Goal: Navigation & Orientation: Find specific page/section

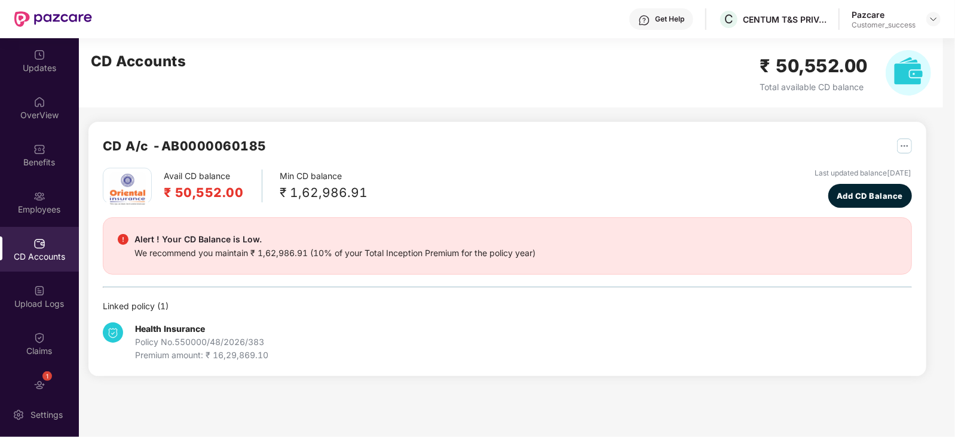
scroll to position [71, 0]
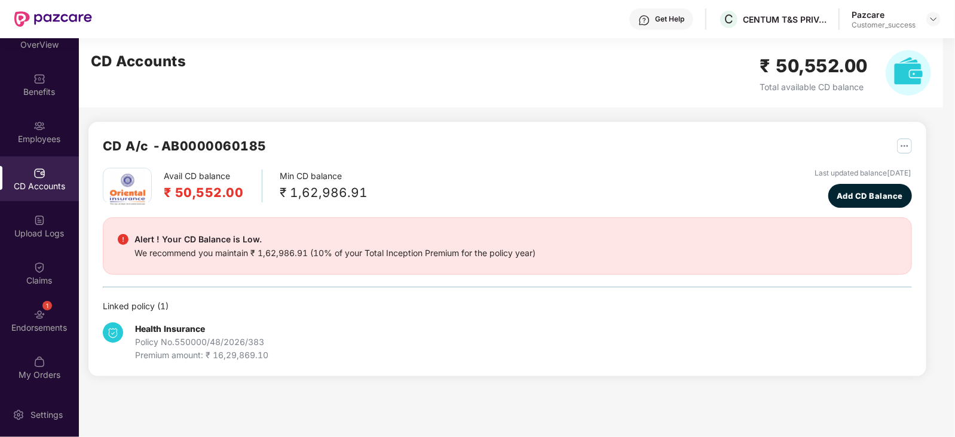
click at [421, 87] on div "CD Accounts ₹ 50,552.00 Total available CD balance" at bounding box center [511, 72] width 864 height 69
click at [45, 76] on div "Benefits" at bounding box center [39, 84] width 79 height 45
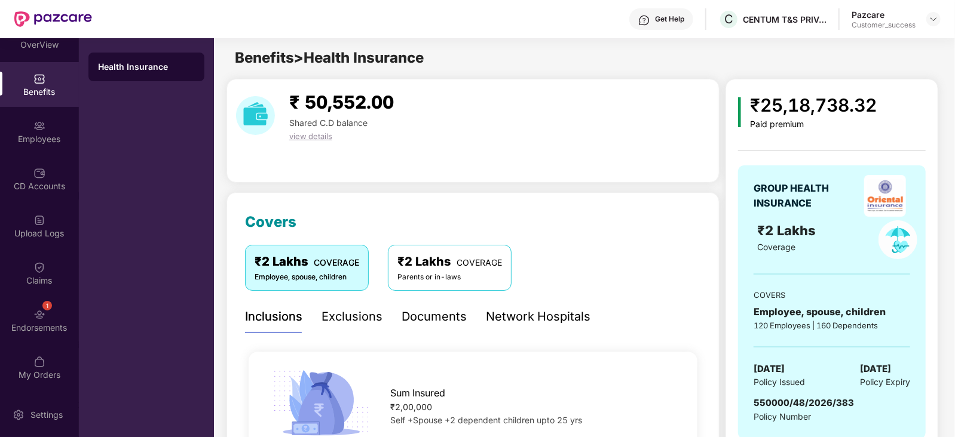
scroll to position [1, 0]
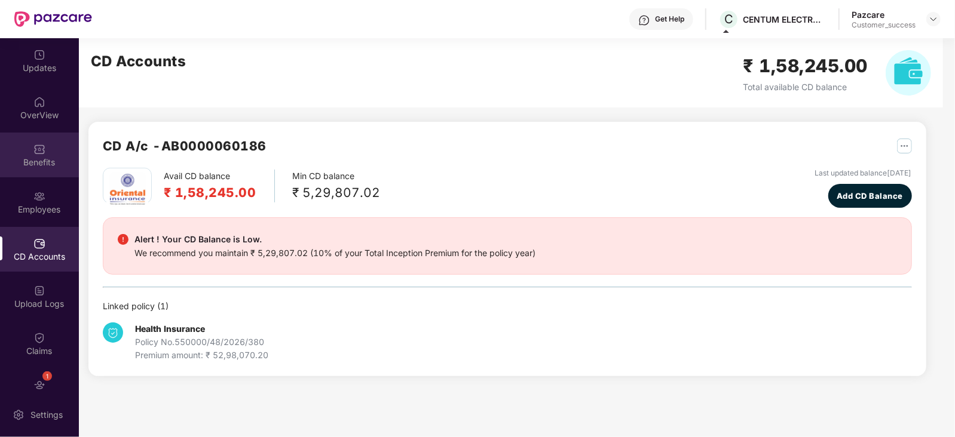
scroll to position [71, 0]
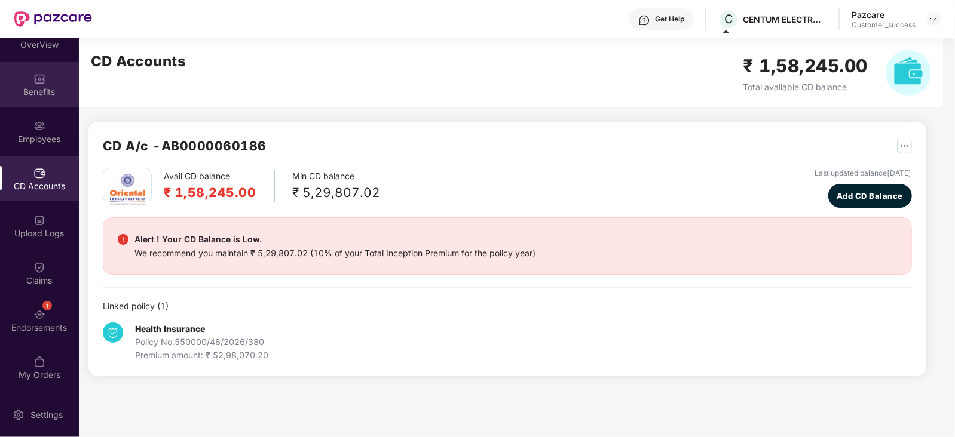
click at [36, 84] on div "Benefits" at bounding box center [39, 84] width 79 height 45
